Goal: Check status: Check status

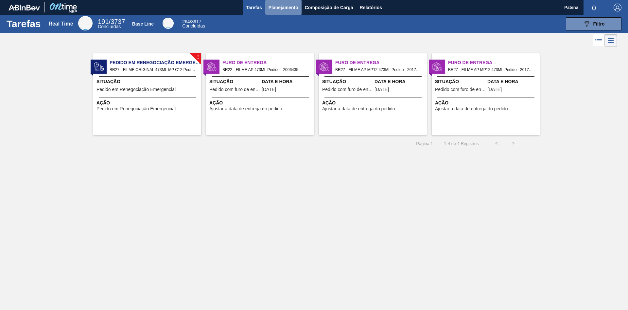
click at [287, 6] on span "Planejamento" at bounding box center [284, 8] width 30 height 8
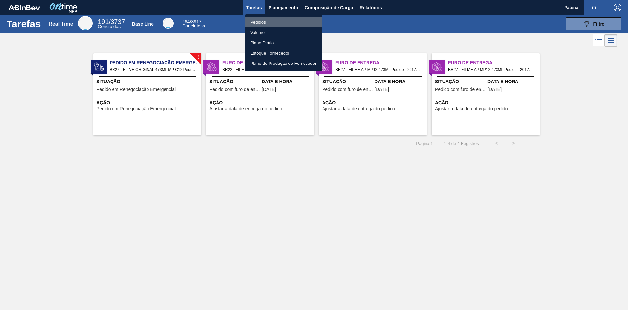
click at [259, 20] on li "Pedidos" at bounding box center [283, 22] width 77 height 10
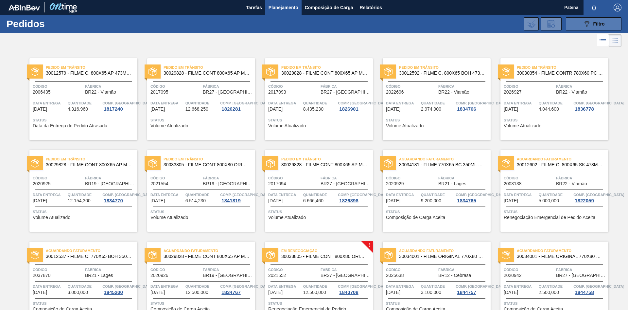
click at [582, 25] on button "089F7B8B-B2A5-4AFE-B5C0-19BA573D28AC Filtro" at bounding box center [594, 23] width 56 height 13
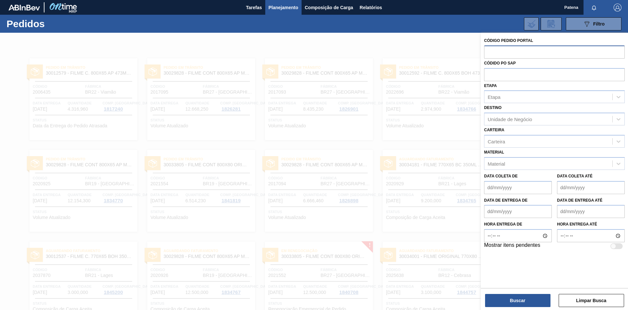
click at [512, 49] on input "text" at bounding box center [554, 51] width 141 height 12
type input "2026927"
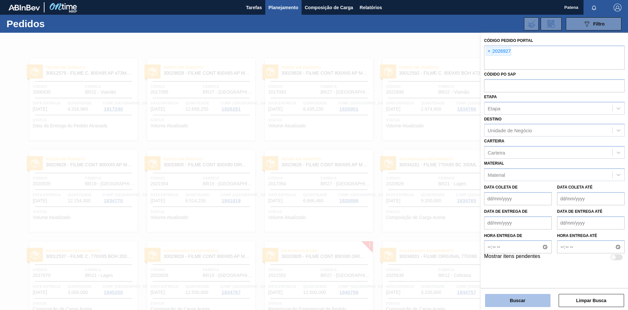
click at [518, 301] on button "Buscar" at bounding box center [517, 300] width 65 height 13
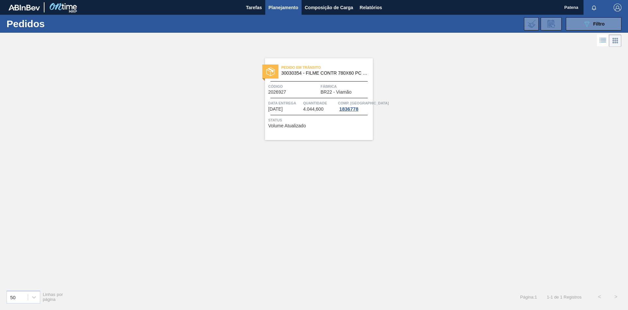
click at [296, 124] on div "Status Volume Atualizado" at bounding box center [319, 122] width 103 height 10
